Goal: Task Accomplishment & Management: Use online tool/utility

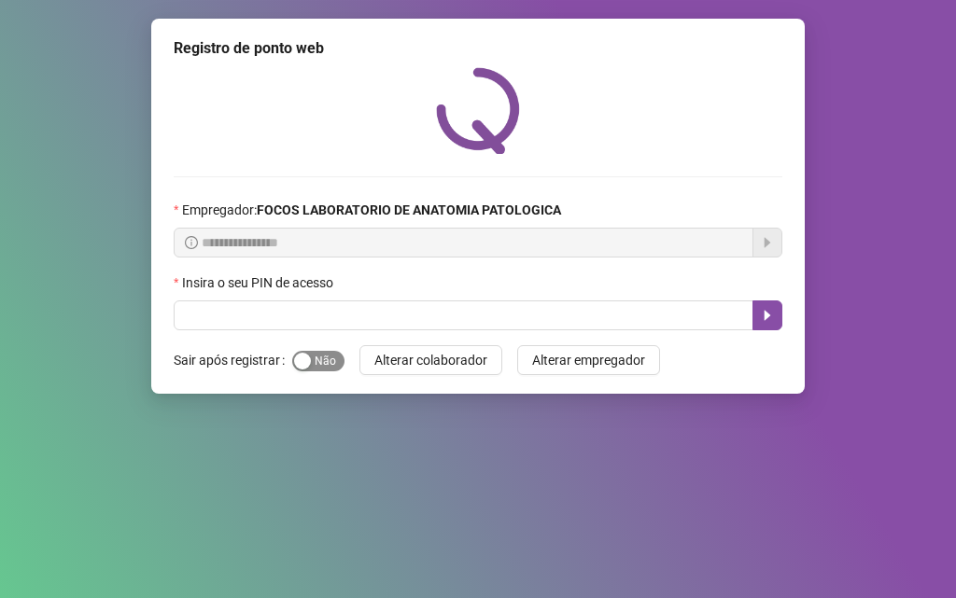
click at [321, 356] on span "Sim Não" at bounding box center [318, 361] width 52 height 21
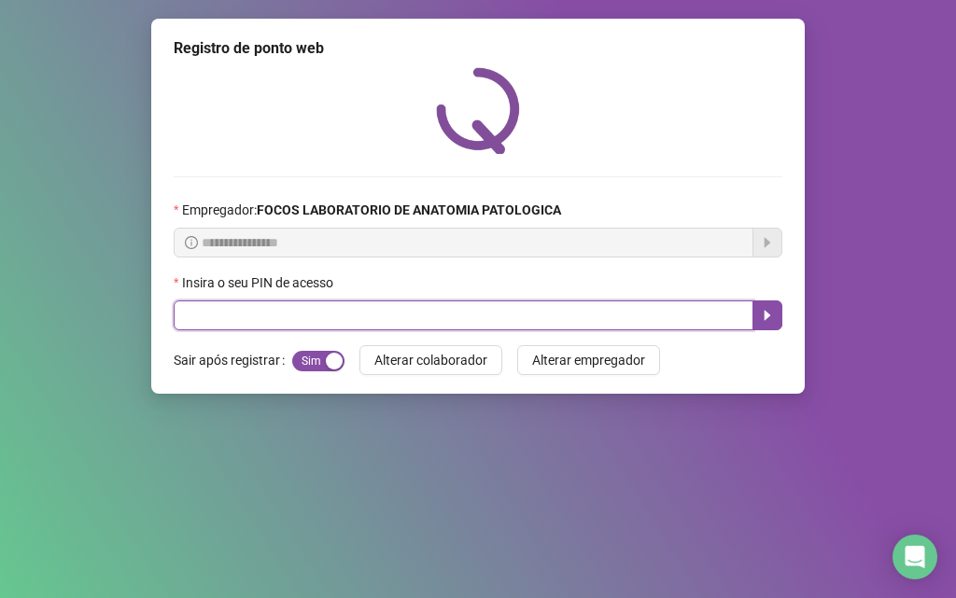
click at [330, 320] on input "text" at bounding box center [463, 315] width 579 height 30
type input "*****"
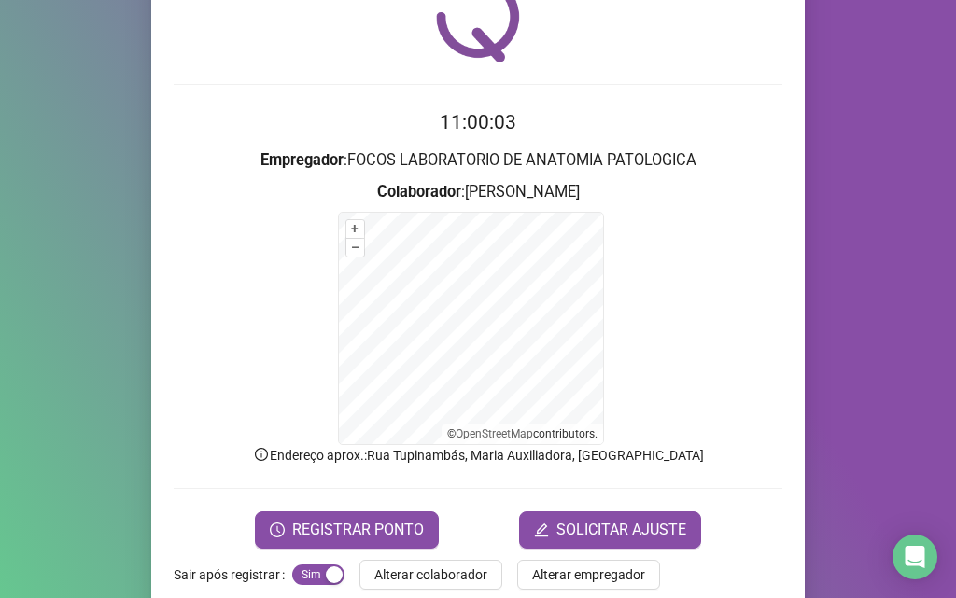
scroll to position [125, 0]
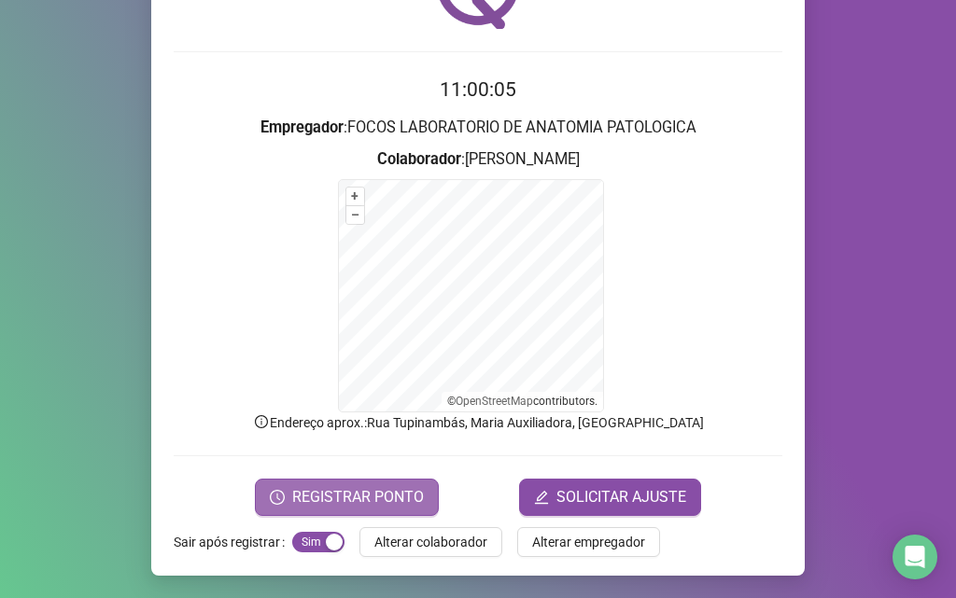
click at [320, 490] on span "REGISTRAR PONTO" at bounding box center [358, 497] width 132 height 22
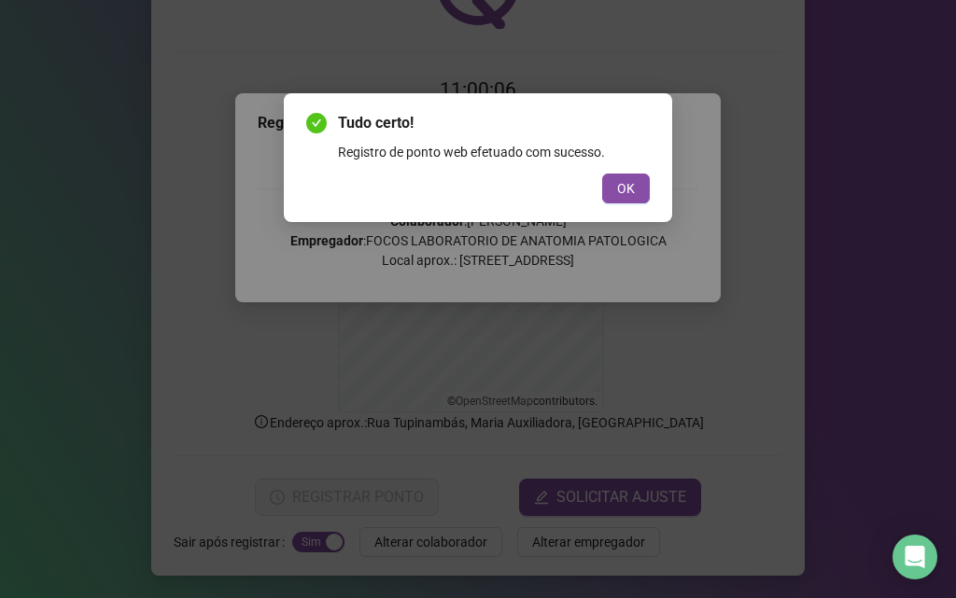
click at [619, 173] on div "Tudo certo! Registro de ponto web efetuado com sucesso. OK" at bounding box center [477, 157] width 343 height 91
click at [618, 190] on span "OK" at bounding box center [626, 188] width 18 height 21
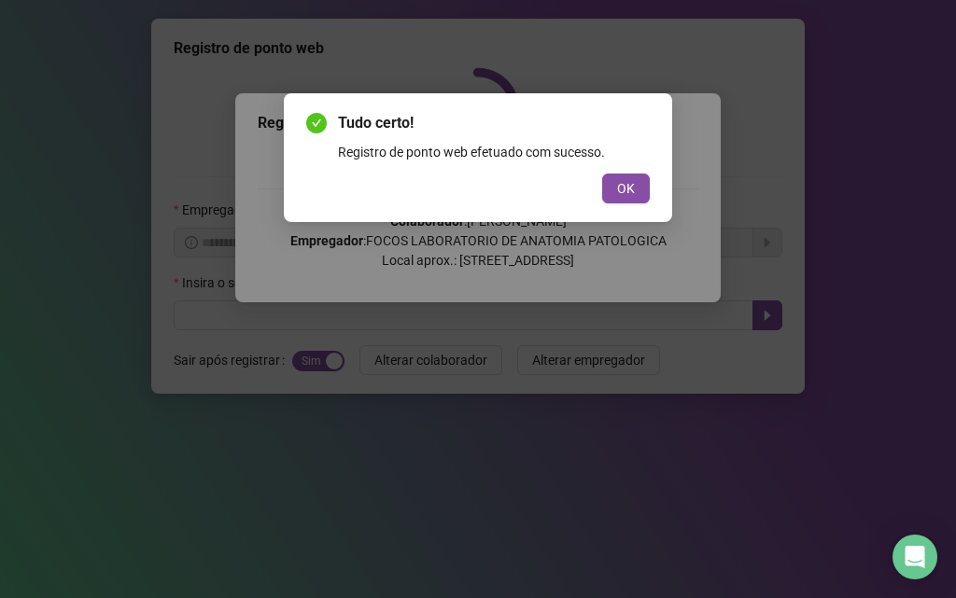
scroll to position [0, 0]
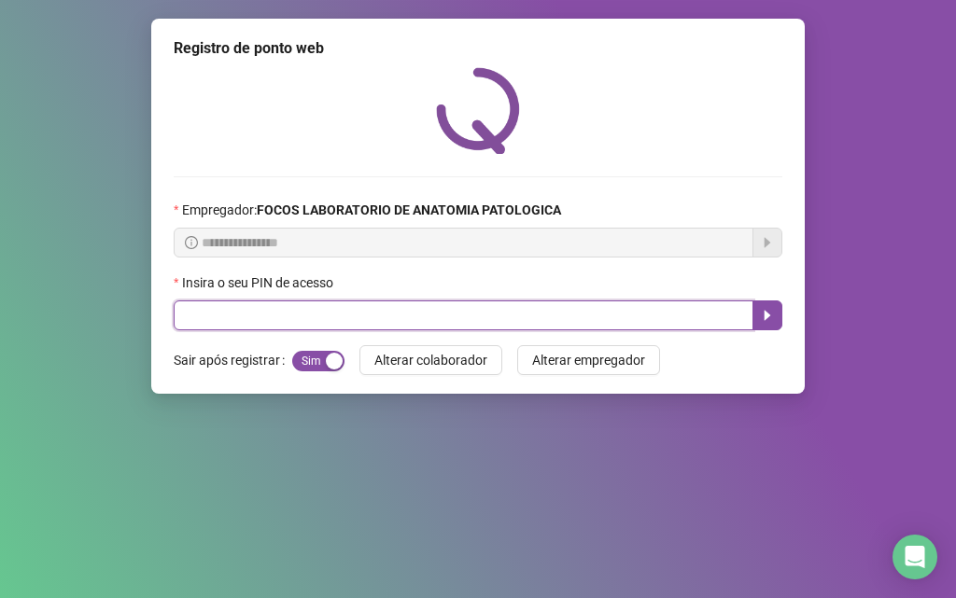
click at [488, 312] on input "text" at bounding box center [463, 315] width 579 height 30
type input "*****"
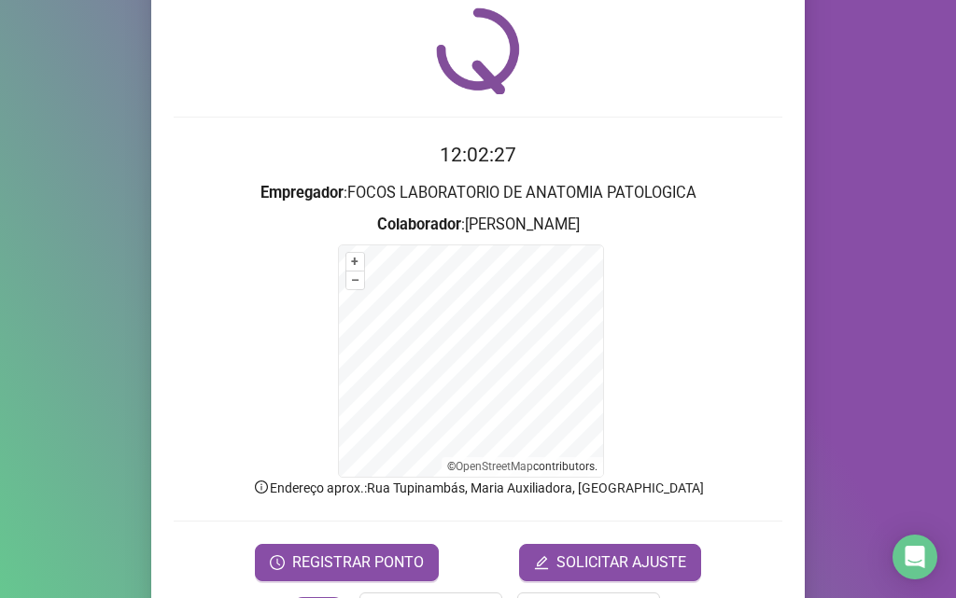
scroll to position [125, 0]
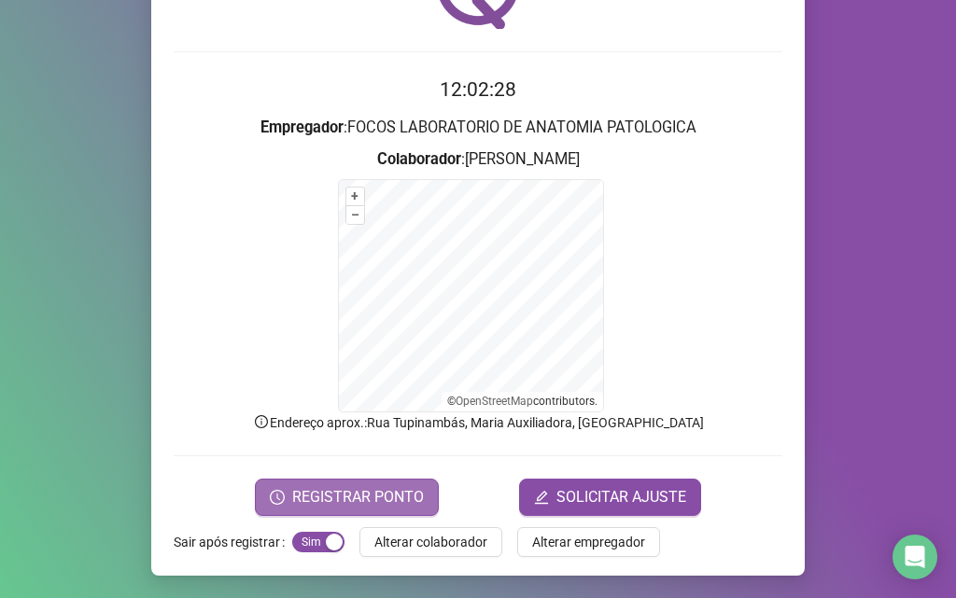
click at [304, 491] on span "REGISTRAR PONTO" at bounding box center [358, 497] width 132 height 22
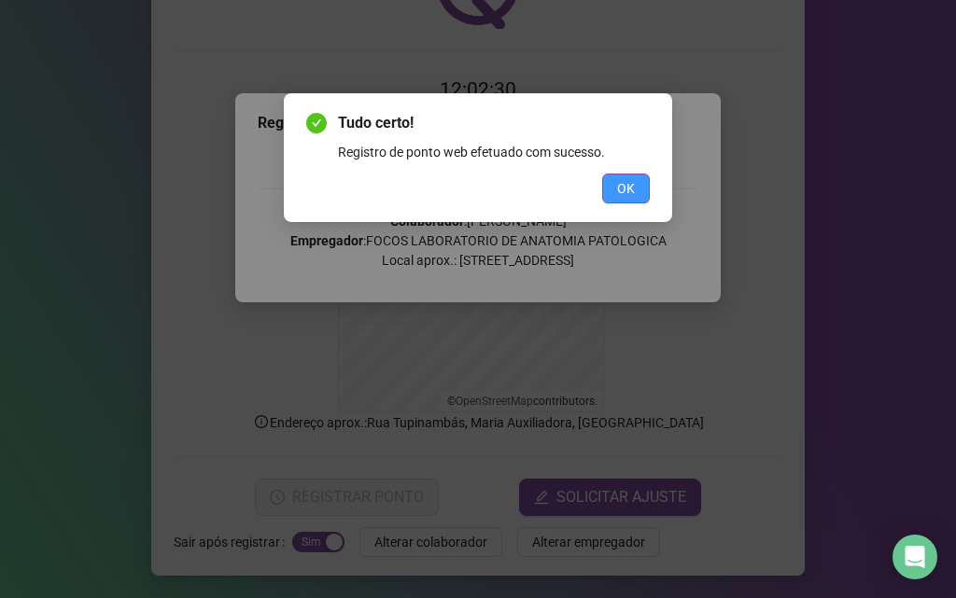
click at [627, 188] on span "OK" at bounding box center [626, 188] width 18 height 21
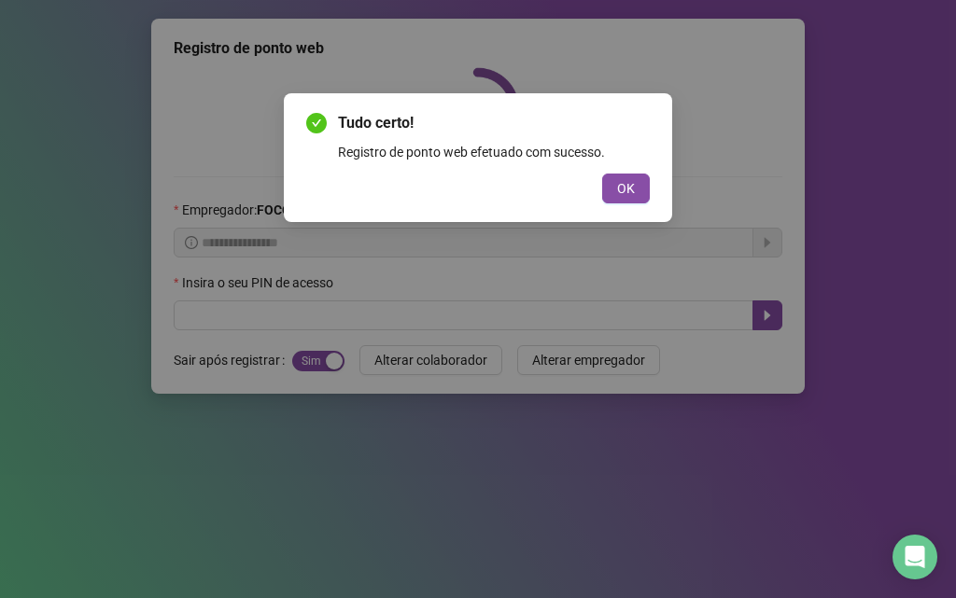
scroll to position [0, 0]
